Goal: Information Seeking & Learning: Learn about a topic

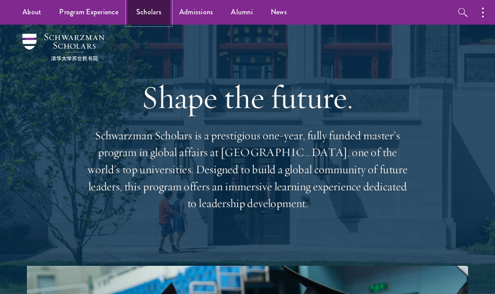
click at [147, 11] on link "Scholars" at bounding box center [148, 12] width 43 height 25
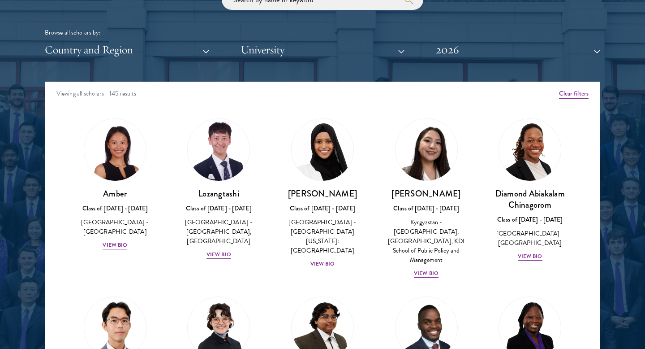
scroll to position [1123, 0]
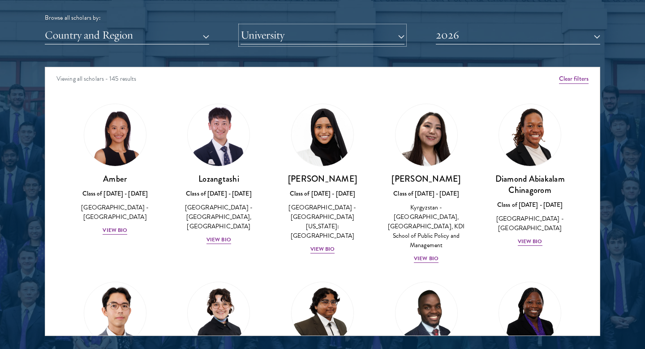
click at [269, 38] on button "University" at bounding box center [323, 35] width 164 height 18
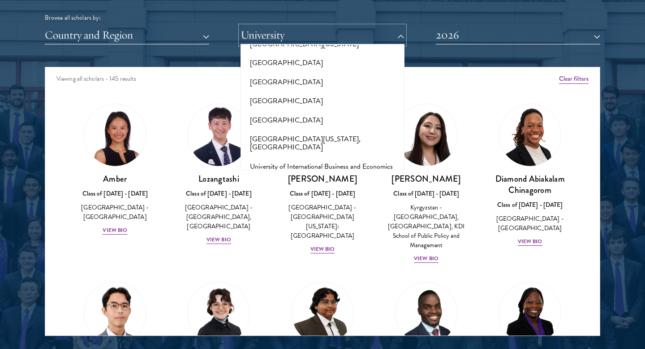
scroll to position [7396, 0]
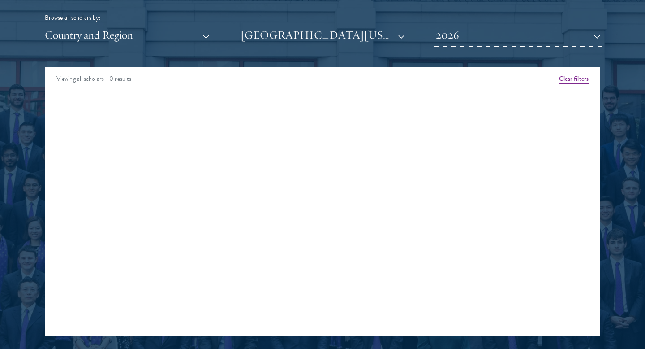
click at [482, 40] on button "2026" at bounding box center [518, 35] width 164 height 18
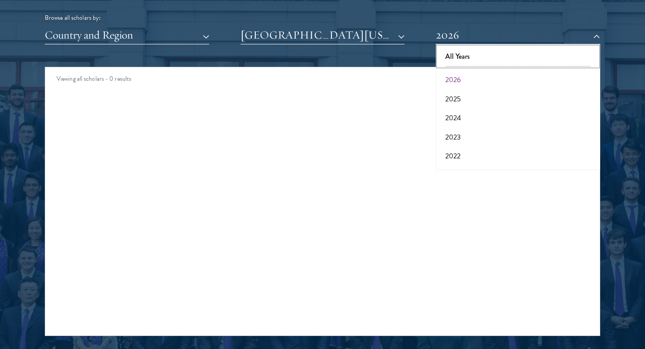
click at [471, 54] on button "All Years" at bounding box center [518, 56] width 159 height 19
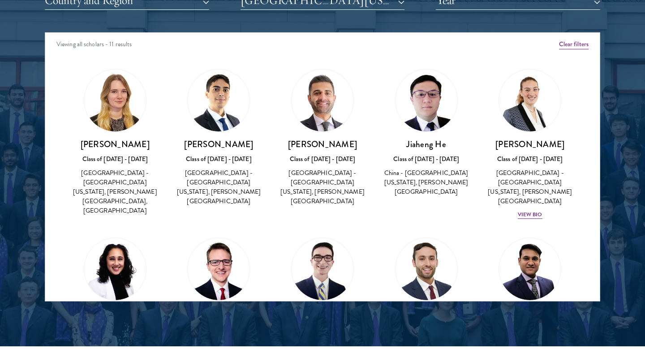
click at [116, 121] on img at bounding box center [115, 100] width 62 height 62
click at [116, 142] on h3 "[PERSON_NAME]" at bounding box center [115, 143] width 86 height 11
click at [116, 164] on div "[PERSON_NAME] Class of [DATE] - [DATE] [GEOGRAPHIC_DATA] - [GEOGRAPHIC_DATA][US…" at bounding box center [115, 177] width 86 height 78
click at [116, 187] on div "[GEOGRAPHIC_DATA] - [GEOGRAPHIC_DATA][US_STATE], [PERSON_NAME][GEOGRAPHIC_DATA]…" at bounding box center [115, 191] width 86 height 47
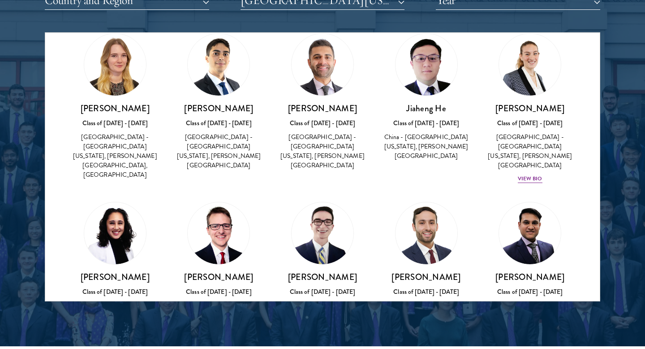
scroll to position [36, 0]
click at [50, 193] on div "Amber Class of [DATE] - [DATE] [GEOGRAPHIC_DATA] - [GEOGRAPHIC_DATA] View Bio C…" at bounding box center [322, 267] width 555 height 490
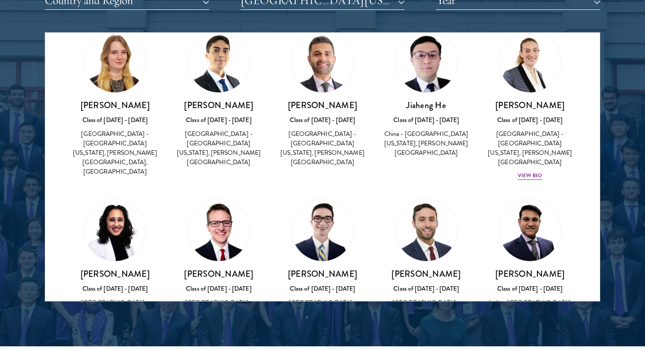
scroll to position [37, 0]
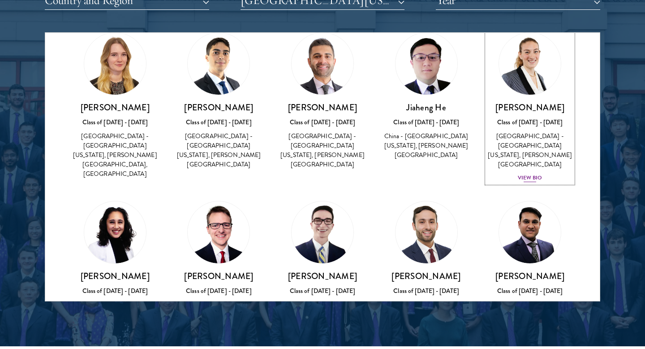
click at [494, 173] on div "View Bio" at bounding box center [530, 177] width 25 height 9
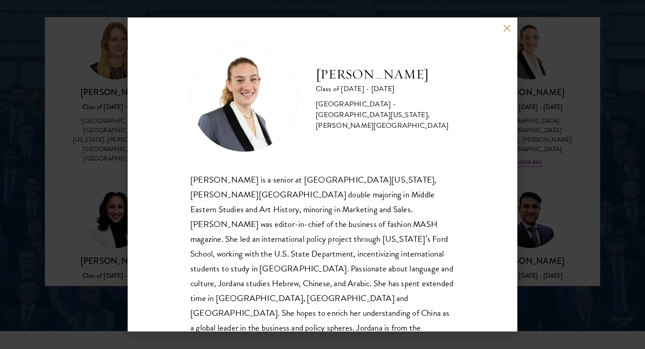
click at [494, 22] on div "[PERSON_NAME] Class of [DATE] - [DATE] [GEOGRAPHIC_DATA] - [GEOGRAPHIC_DATA][US…" at bounding box center [323, 174] width 390 height 314
click at [494, 26] on button at bounding box center [507, 28] width 8 height 8
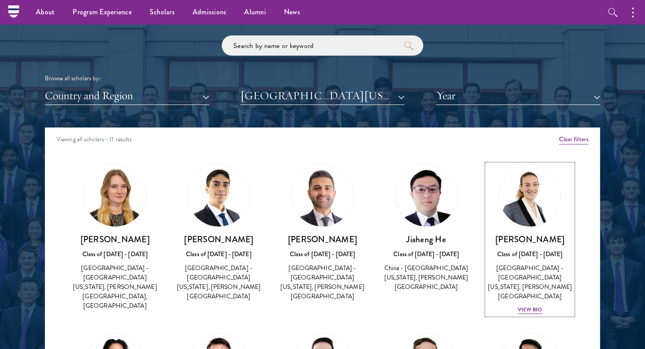
scroll to position [1061, 0]
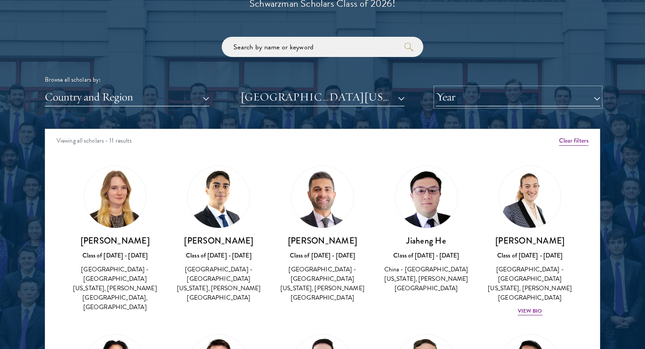
click at [466, 98] on button "Year" at bounding box center [518, 97] width 164 height 18
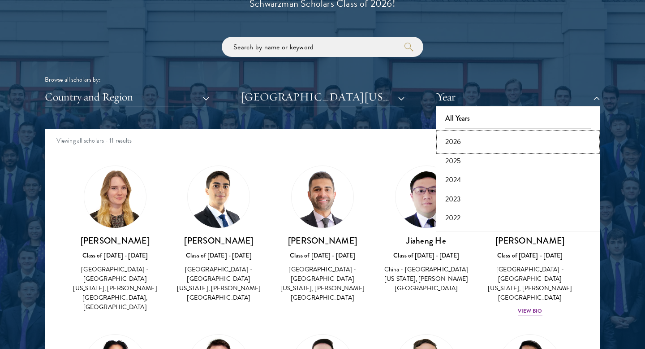
click at [469, 147] on button "2026" at bounding box center [518, 141] width 159 height 19
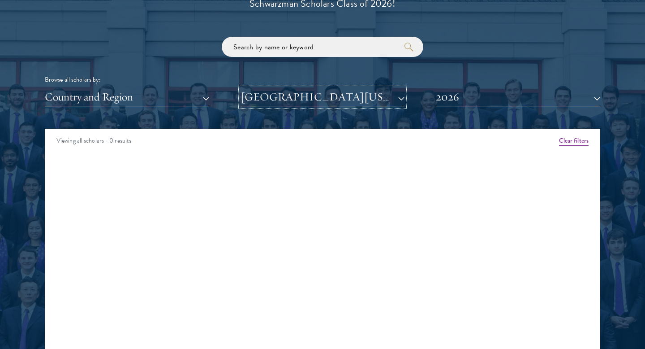
click at [377, 106] on button "[GEOGRAPHIC_DATA][US_STATE], [PERSON_NAME][GEOGRAPHIC_DATA]" at bounding box center [323, 97] width 164 height 18
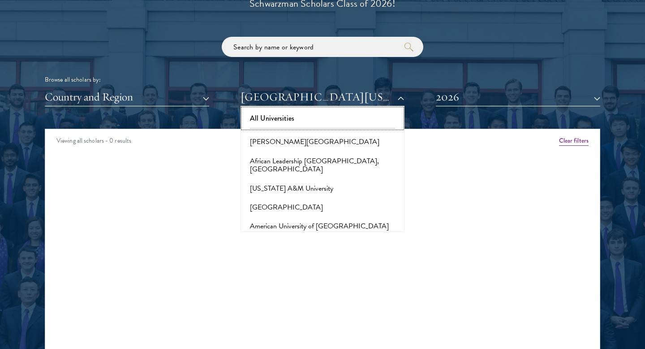
click at [323, 115] on button "All Universities" at bounding box center [322, 118] width 159 height 19
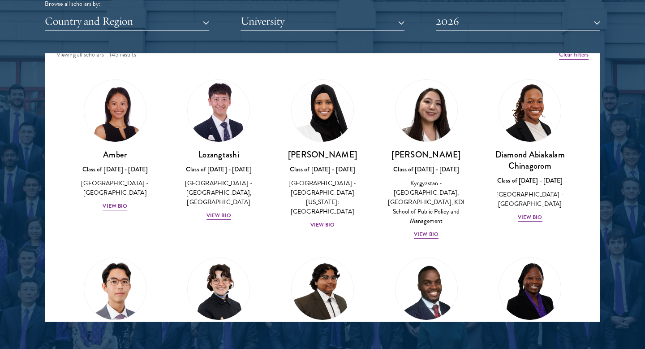
scroll to position [10, 0]
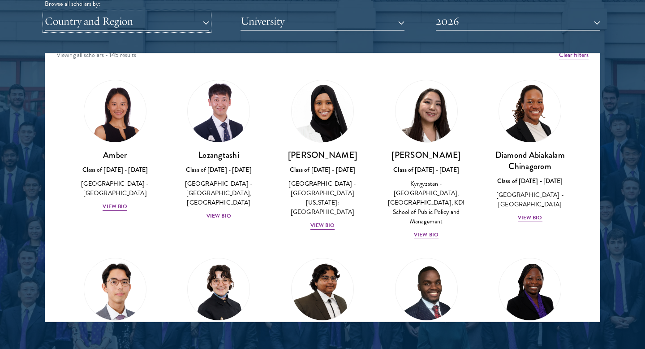
click at [134, 26] on button "Country and Region" at bounding box center [127, 21] width 164 height 18
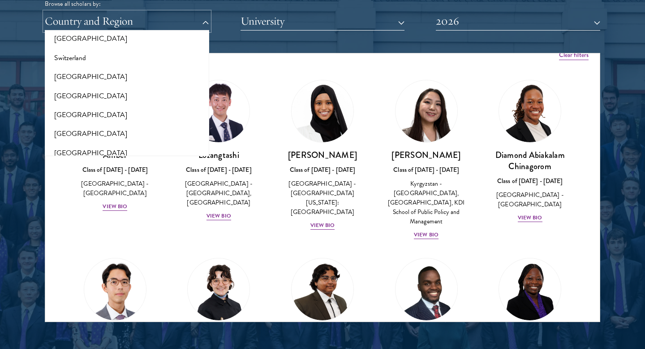
scroll to position [1880, 0]
click at [107, 49] on button "[GEOGRAPHIC_DATA]" at bounding box center [127, 56] width 159 height 19
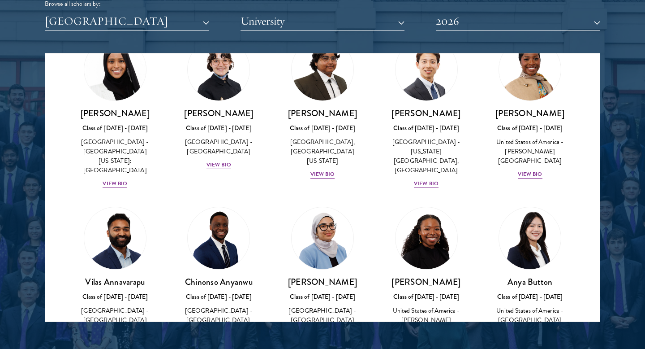
scroll to position [47, 0]
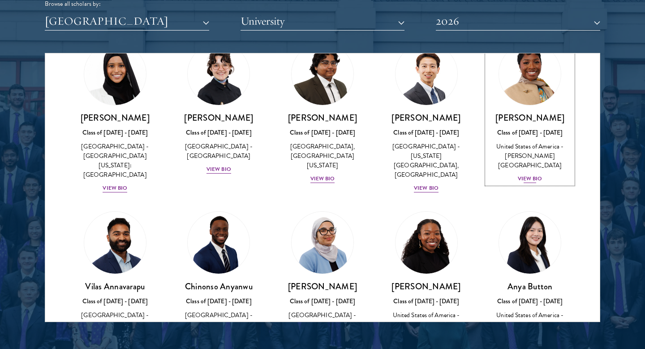
click at [494, 174] on div "View Bio" at bounding box center [530, 178] width 25 height 9
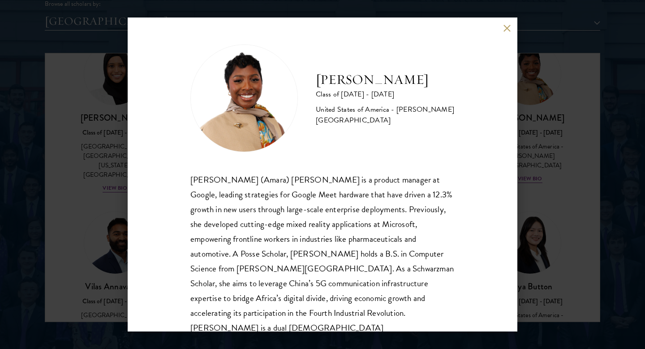
scroll to position [16, 0]
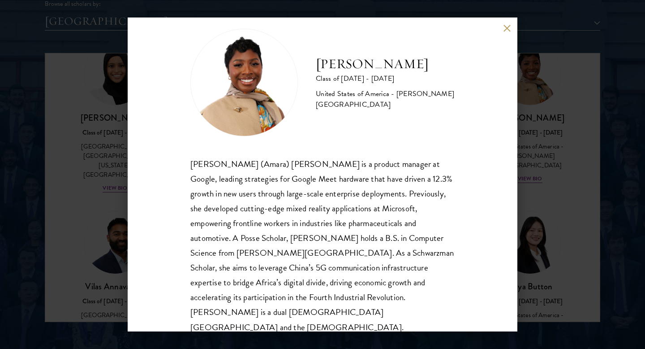
click at [494, 219] on div "[PERSON_NAME] Class of [DATE] - [DATE] [GEOGRAPHIC_DATA] - [PERSON_NAME][GEOGRA…" at bounding box center [322, 174] width 645 height 349
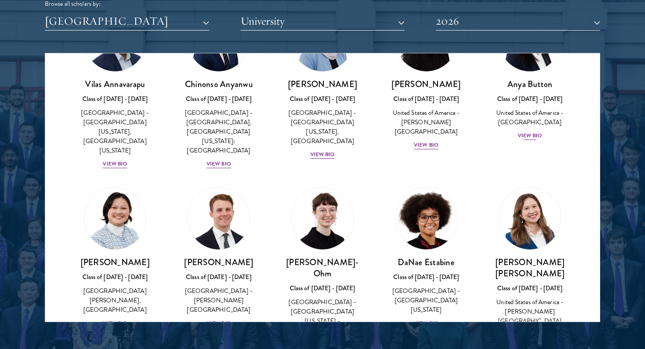
scroll to position [305, 0]
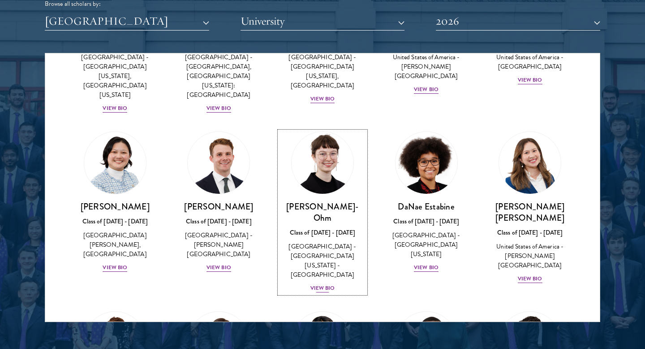
click at [334, 284] on div "View Bio" at bounding box center [323, 288] width 25 height 9
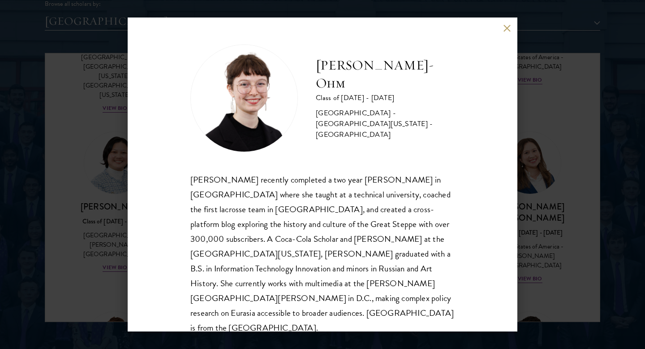
scroll to position [1, 0]
click at [494, 271] on div "[PERSON_NAME]-Ohm Class of [DATE] - [DATE] [GEOGRAPHIC_DATA] - [GEOGRAPHIC_DATA…" at bounding box center [322, 174] width 645 height 349
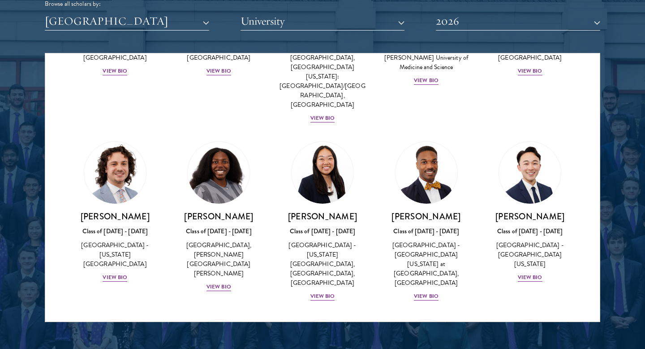
scroll to position [731, 0]
